Goal: Check status: Check status

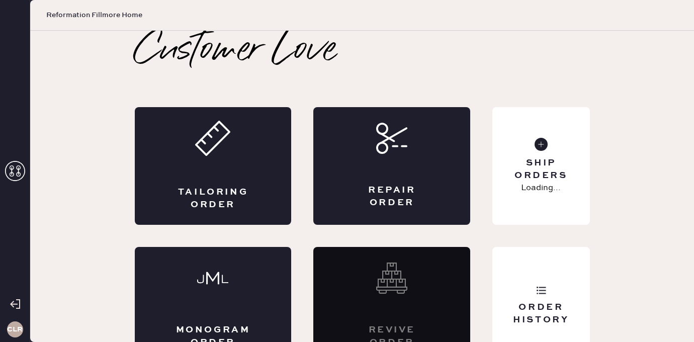
click at [16, 164] on icon at bounding box center [15, 171] width 20 height 20
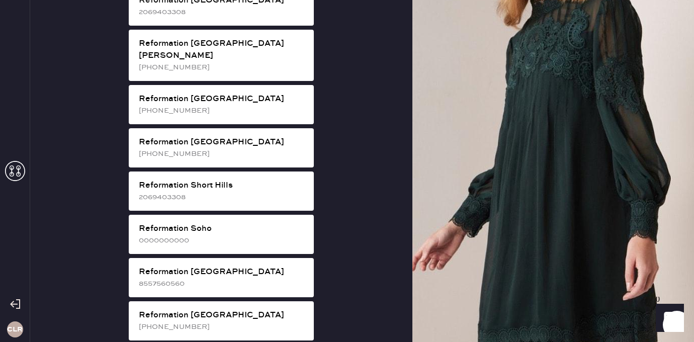
scroll to position [1875, 0]
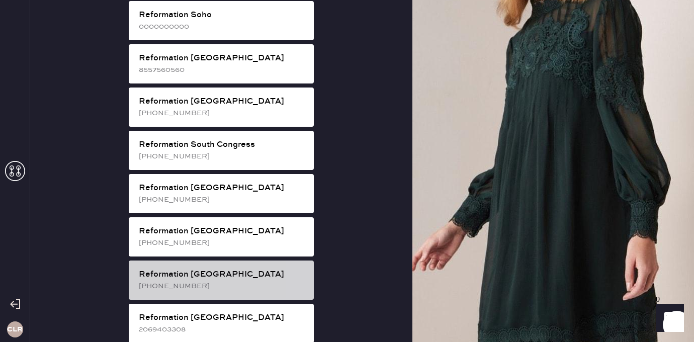
click at [241, 281] on div "[PHONE_NUMBER]" at bounding box center [222, 286] width 167 height 11
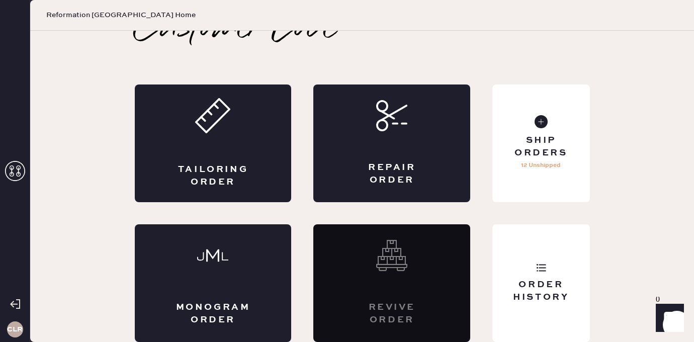
scroll to position [23, 0]
click at [542, 263] on icon at bounding box center [541, 268] width 10 height 10
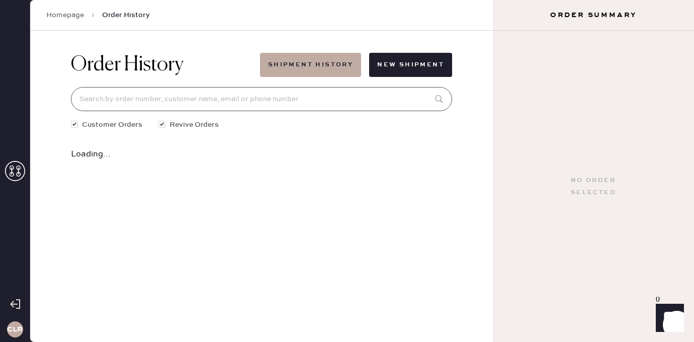
click at [247, 92] on input at bounding box center [261, 99] width 381 height 24
paste input "[EMAIL_ADDRESS][DOMAIN_NAME]"
type input "[EMAIL_ADDRESS][DOMAIN_NAME]"
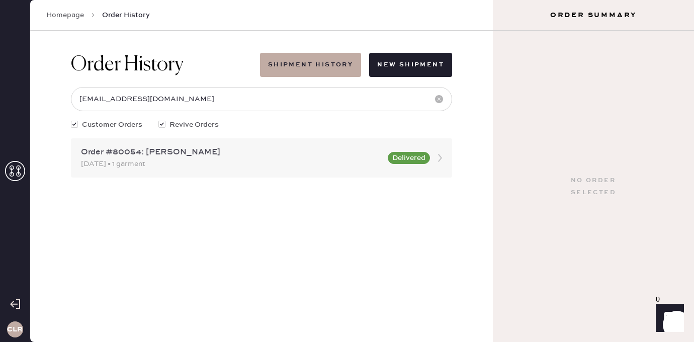
click at [204, 155] on div "Order #80054: [PERSON_NAME]" at bounding box center [231, 152] width 301 height 12
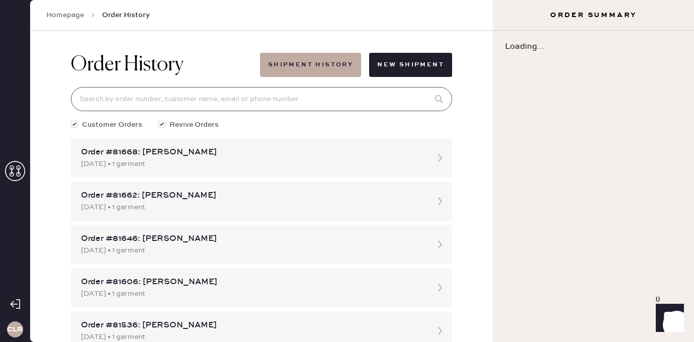
click at [208, 103] on input at bounding box center [261, 99] width 381 height 24
paste input "[EMAIL_ADDRESS][DOMAIN_NAME]"
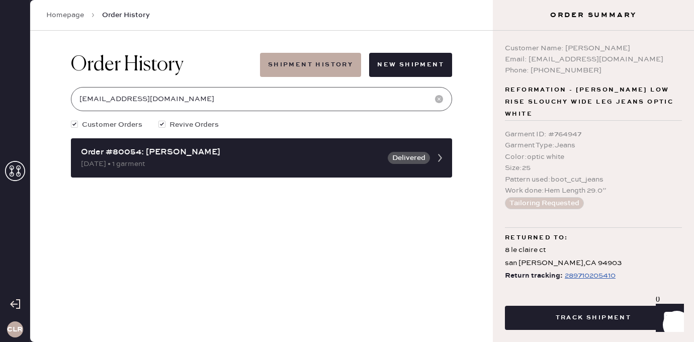
click at [180, 97] on input "[EMAIL_ADDRESS][DOMAIN_NAME]" at bounding box center [261, 99] width 381 height 24
paste input "80946"
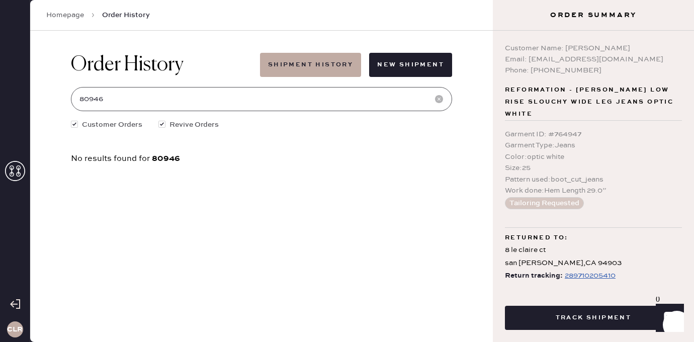
type input "80946"
click at [177, 99] on input "80946" at bounding box center [261, 99] width 381 height 24
click at [24, 164] on icon at bounding box center [15, 171] width 20 height 20
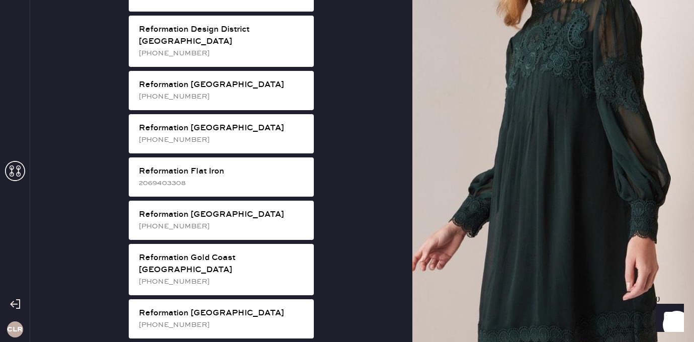
scroll to position [589, 0]
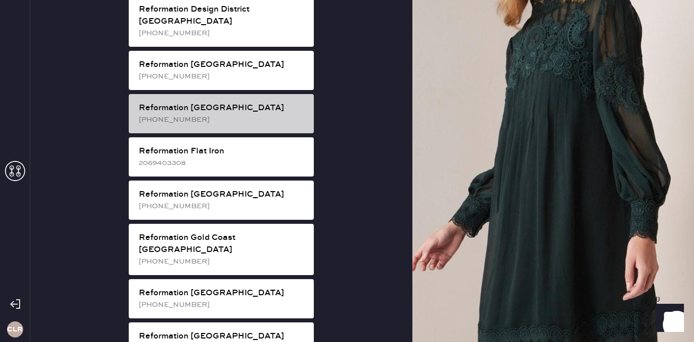
click at [249, 102] on div "Reformation Fillmore [PHONE_NUMBER]" at bounding box center [221, 113] width 185 height 39
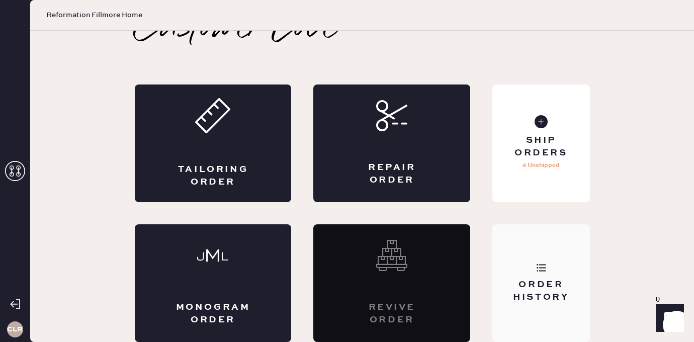
click at [571, 279] on div "Order History" at bounding box center [541, 291] width 81 height 25
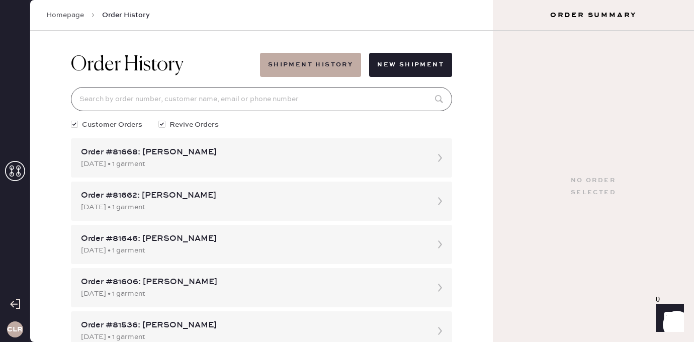
click at [230, 96] on input at bounding box center [261, 99] width 381 height 24
paste input "80946"
type input "80946"
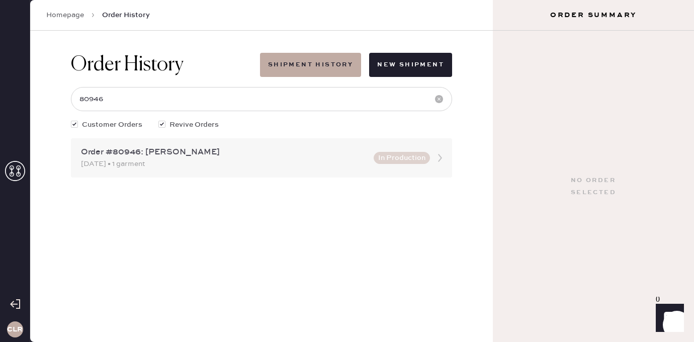
click at [137, 156] on div "Order #80946: [PERSON_NAME]" at bounding box center [224, 152] width 287 height 12
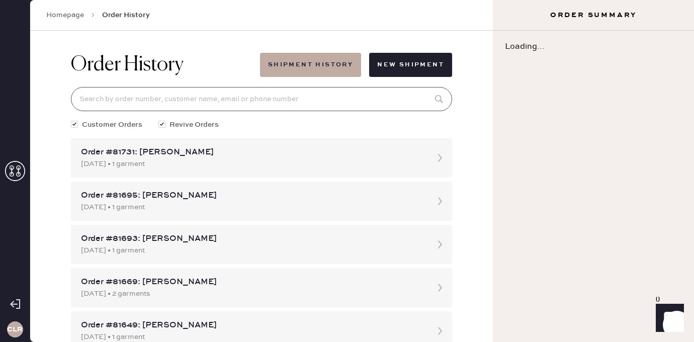
click at [155, 102] on input at bounding box center [261, 99] width 381 height 24
paste input "80946"
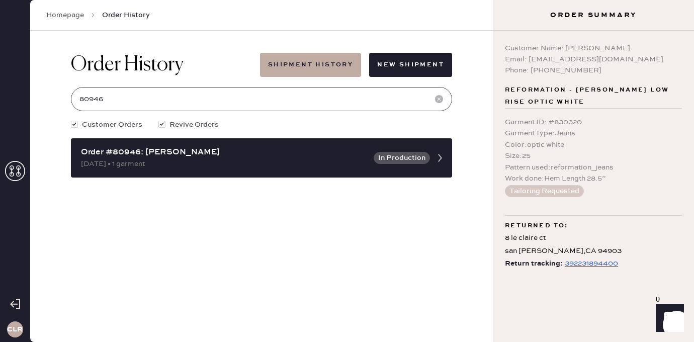
type input "80946"
drag, startPoint x: 565, startPoint y: 49, endPoint x: 670, endPoint y: 54, distance: 104.8
click at [670, 54] on div "Customer Name: [PERSON_NAME] Email: [EMAIL_ADDRESS][DOMAIN_NAME] Phone: [PHONE_…" at bounding box center [593, 59] width 177 height 33
copy div "[PERSON_NAME] Email: [EMAIL_ADDRESS][DOMAIN_NAME]"
click at [613, 51] on div "Customer Name: [PERSON_NAME]" at bounding box center [593, 48] width 177 height 11
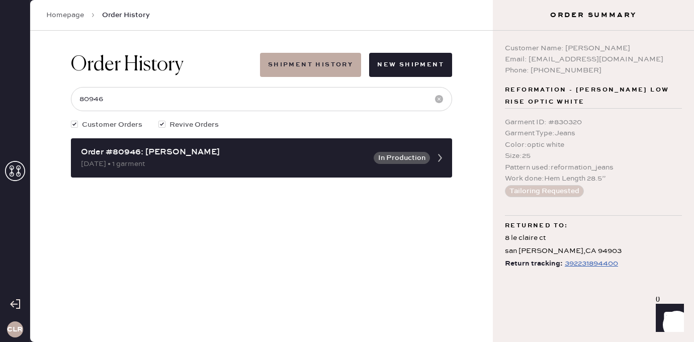
drag, startPoint x: 566, startPoint y: 48, endPoint x: 669, endPoint y: 49, distance: 103.2
click at [669, 49] on div "Customer Name: [PERSON_NAME]" at bounding box center [593, 48] width 177 height 11
copy div "[PERSON_NAME]"
drag, startPoint x: 529, startPoint y: 58, endPoint x: 648, endPoint y: 62, distance: 118.8
click at [648, 62] on div "Email: [EMAIL_ADDRESS][DOMAIN_NAME]" at bounding box center [593, 59] width 177 height 11
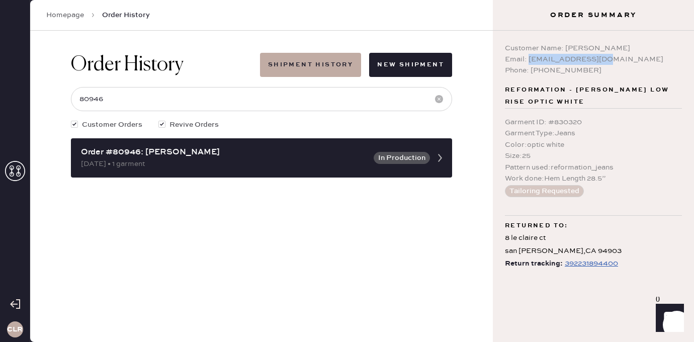
copy div "[EMAIL_ADDRESS][DOMAIN_NAME]"
drag, startPoint x: 142, startPoint y: 151, endPoint x: 67, endPoint y: 150, distance: 74.5
click at [67, 150] on div "Order History Shipment History New Shipment 80946 Customer Orders Revive Orders…" at bounding box center [262, 115] width 398 height 169
copy div "Order #80946"
click at [576, 266] on div "392231894400" at bounding box center [591, 264] width 53 height 12
